Goal: Information Seeking & Learning: Check status

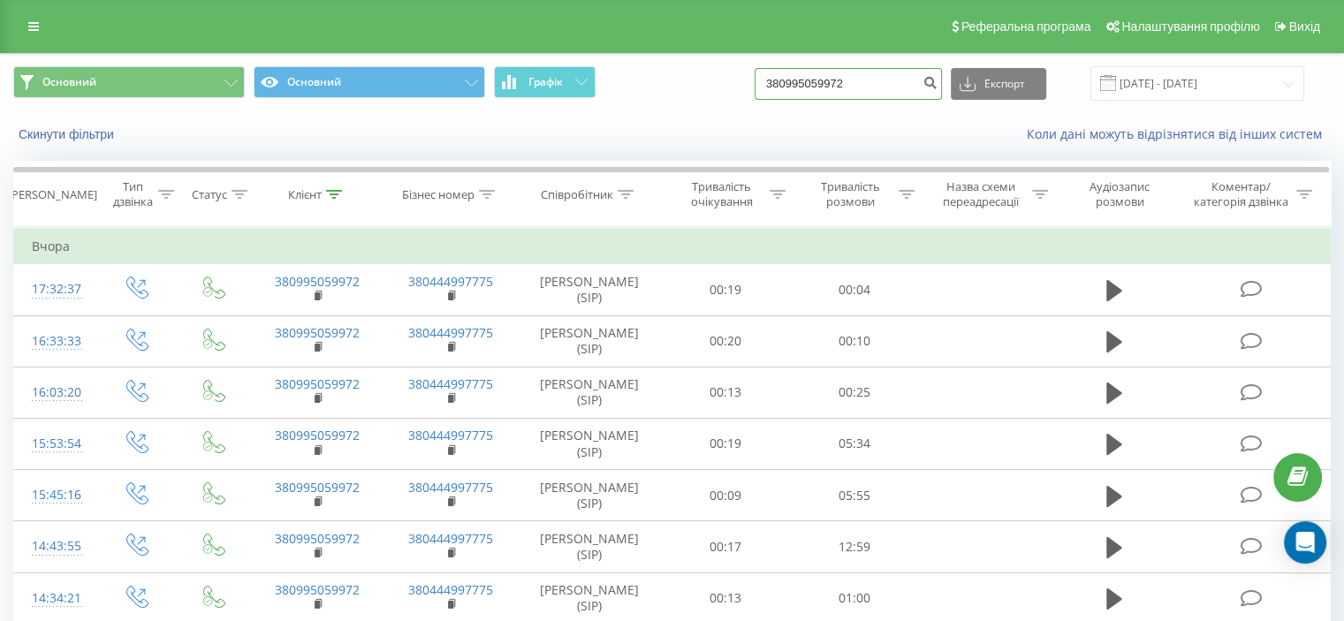
drag, startPoint x: 894, startPoint y: 89, endPoint x: 703, endPoint y: 115, distance: 192.5
click at [703, 115] on div "Основний Основний Графік 380995059972 Експорт .csv .xls .xlsx 21.05.2025 - 21.0…" at bounding box center [672, 105] width 1342 height 102
paste input "380973003401"
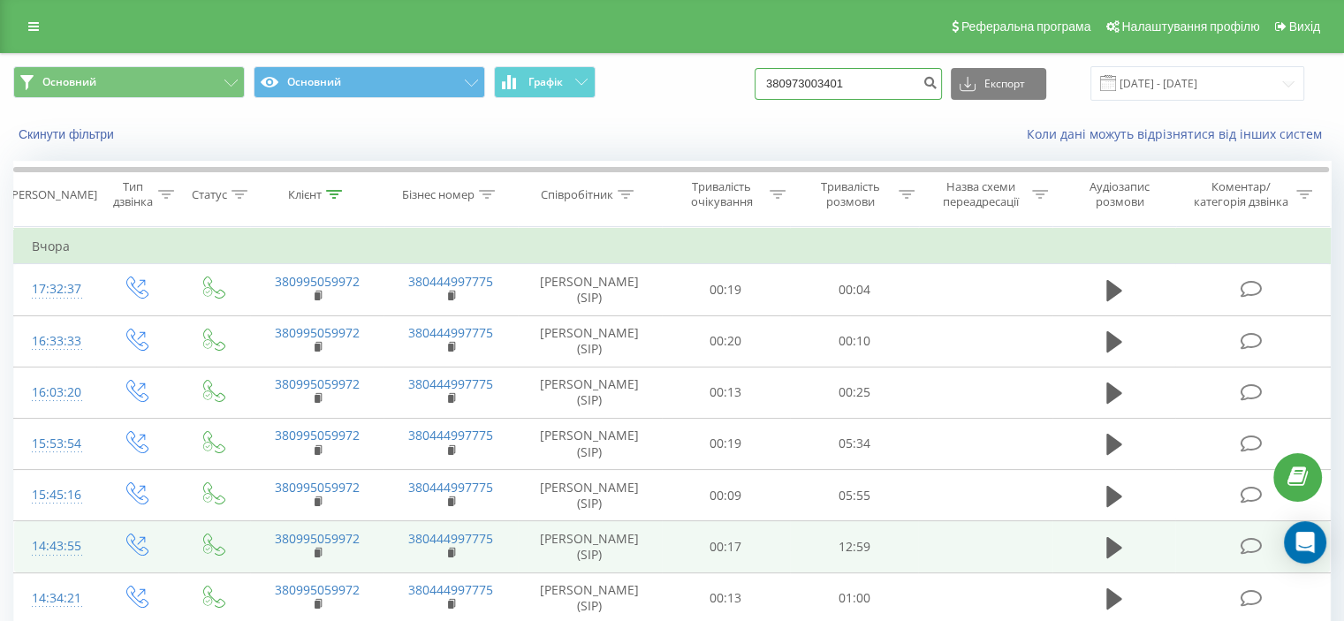
type input "380973003401"
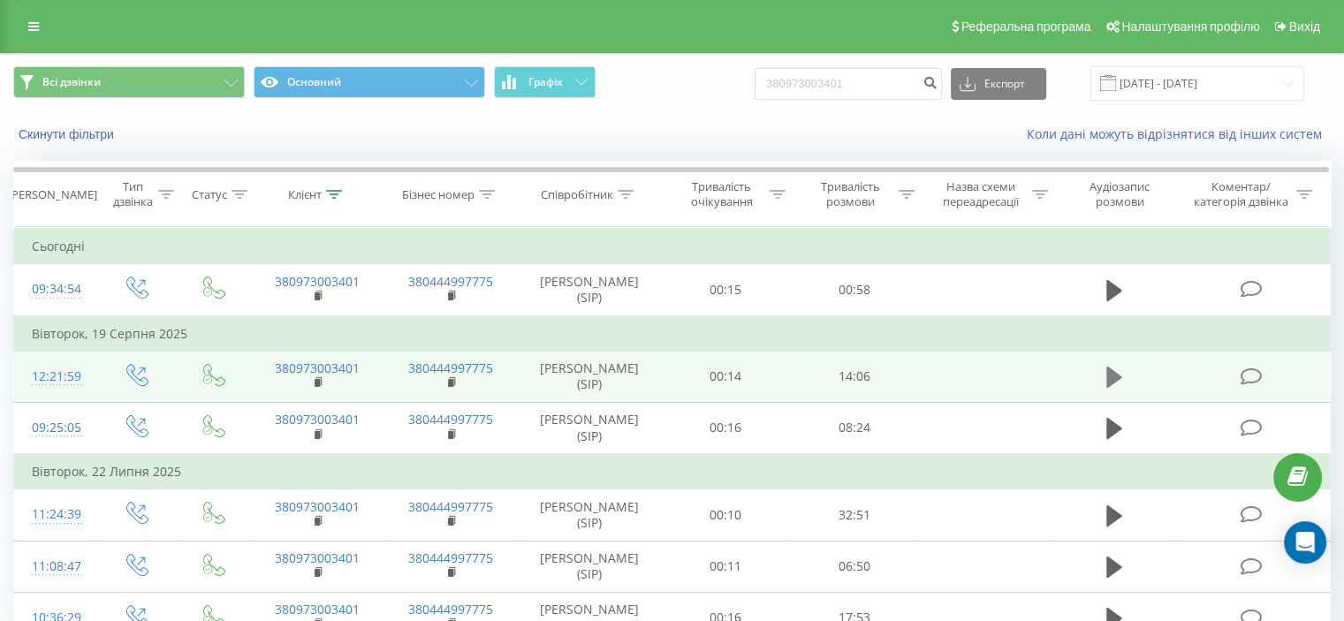
click at [1118, 387] on icon at bounding box center [1114, 377] width 16 height 21
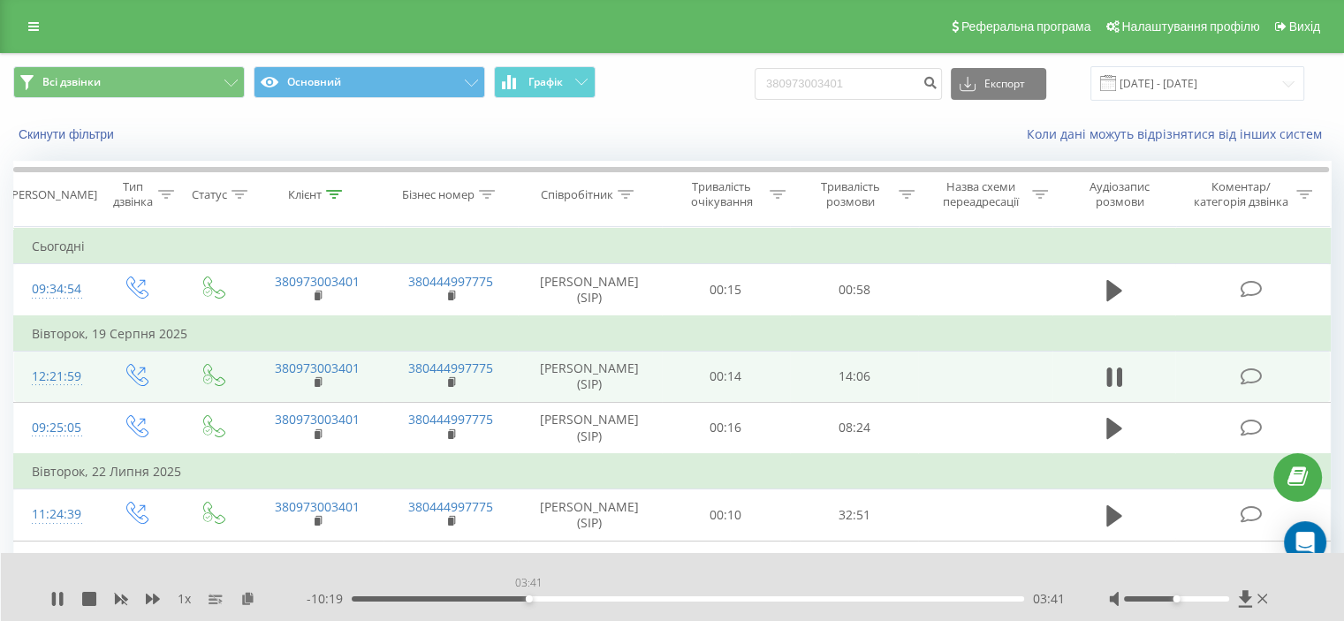
click at [528, 596] on div "03:41" at bounding box center [688, 598] width 672 height 5
drag, startPoint x: 361, startPoint y: 596, endPoint x: 508, endPoint y: 599, distance: 146.7
click at [508, 599] on div "03:13" at bounding box center [688, 598] width 672 height 5
drag, startPoint x: 508, startPoint y: 599, endPoint x: 564, endPoint y: 603, distance: 55.8
click at [564, 603] on div "- 09:34 04:25 04:25" at bounding box center [686, 599] width 758 height 18
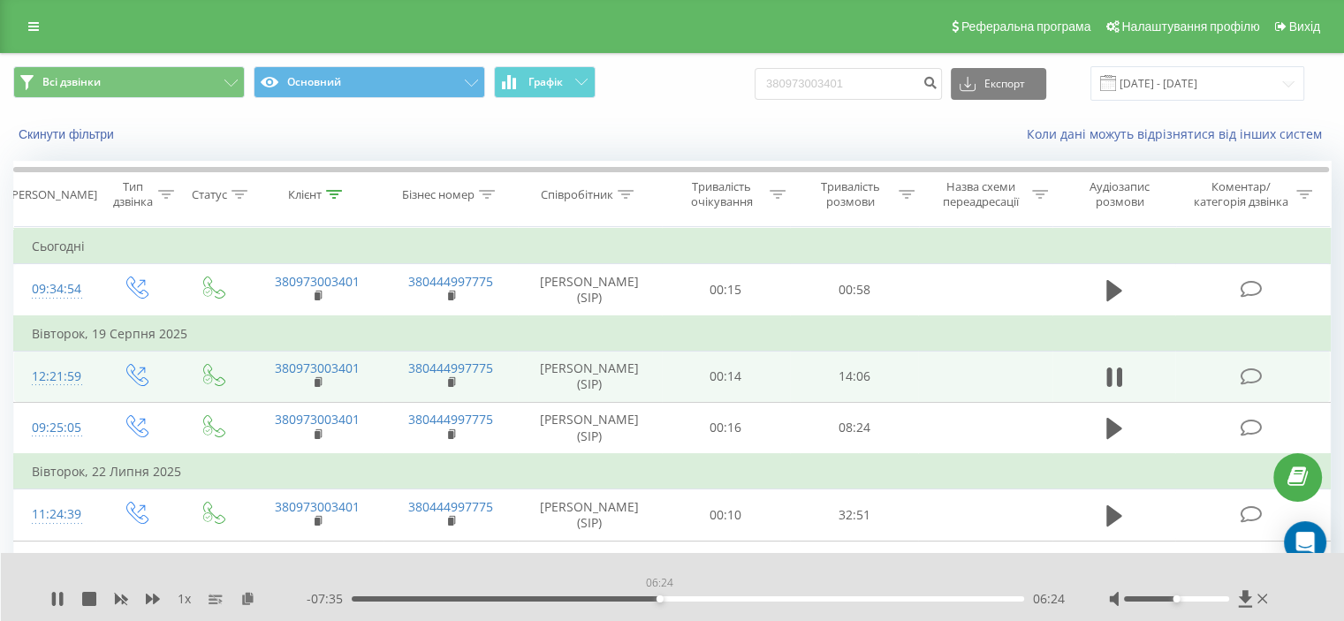
drag, startPoint x: 572, startPoint y: 600, endPoint x: 659, endPoint y: 603, distance: 86.7
click at [659, 603] on div "- 07:35 06:24 06:24" at bounding box center [686, 599] width 758 height 18
drag, startPoint x: 663, startPoint y: 599, endPoint x: 755, endPoint y: 596, distance: 92.8
click at [737, 596] on div "07:56" at bounding box center [733, 598] width 7 height 7
drag, startPoint x: 755, startPoint y: 596, endPoint x: 833, endPoint y: 594, distance: 77.8
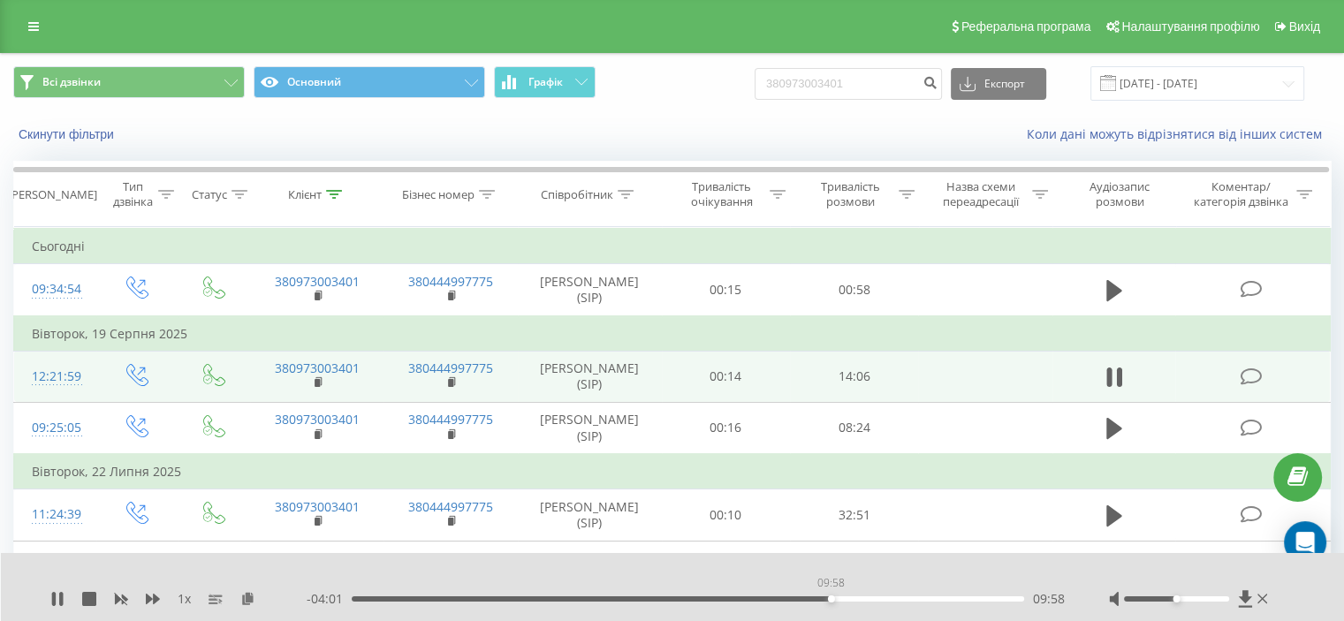
click at [833, 595] on div "09:58" at bounding box center [831, 598] width 7 height 7
drag, startPoint x: 838, startPoint y: 600, endPoint x: 876, endPoint y: 600, distance: 38.0
click at [876, 600] on div "10:56" at bounding box center [877, 598] width 7 height 7
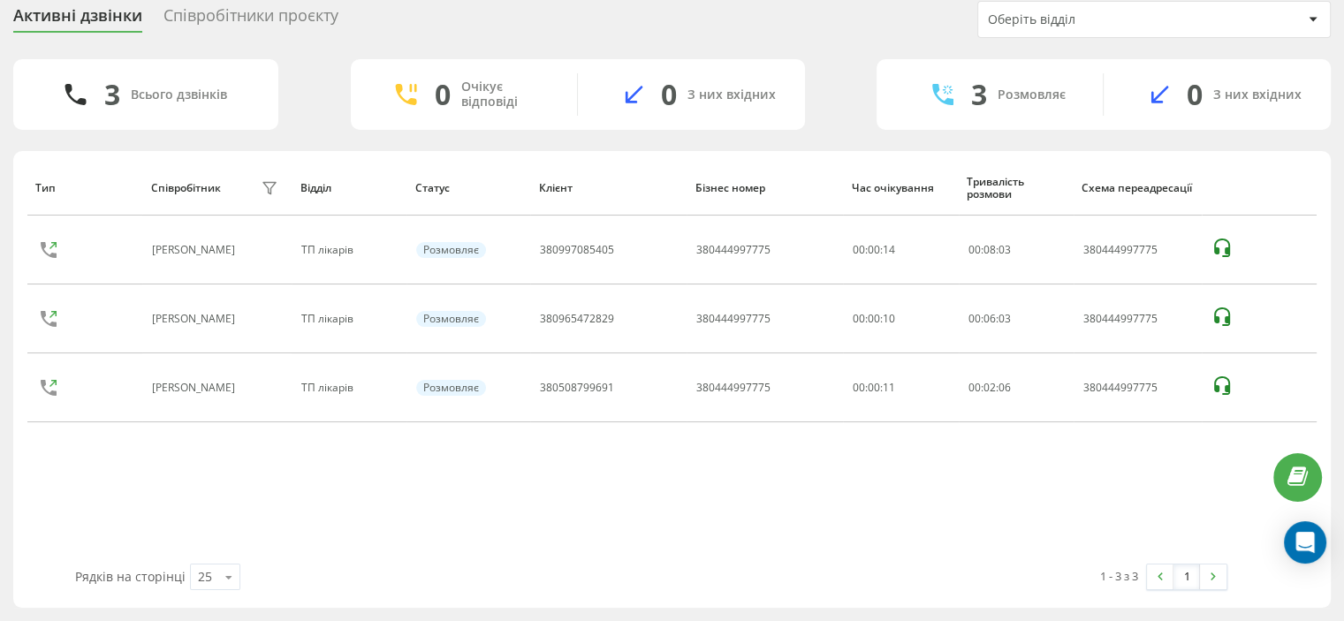
scroll to position [64, 0]
